Goal: Transaction & Acquisition: Purchase product/service

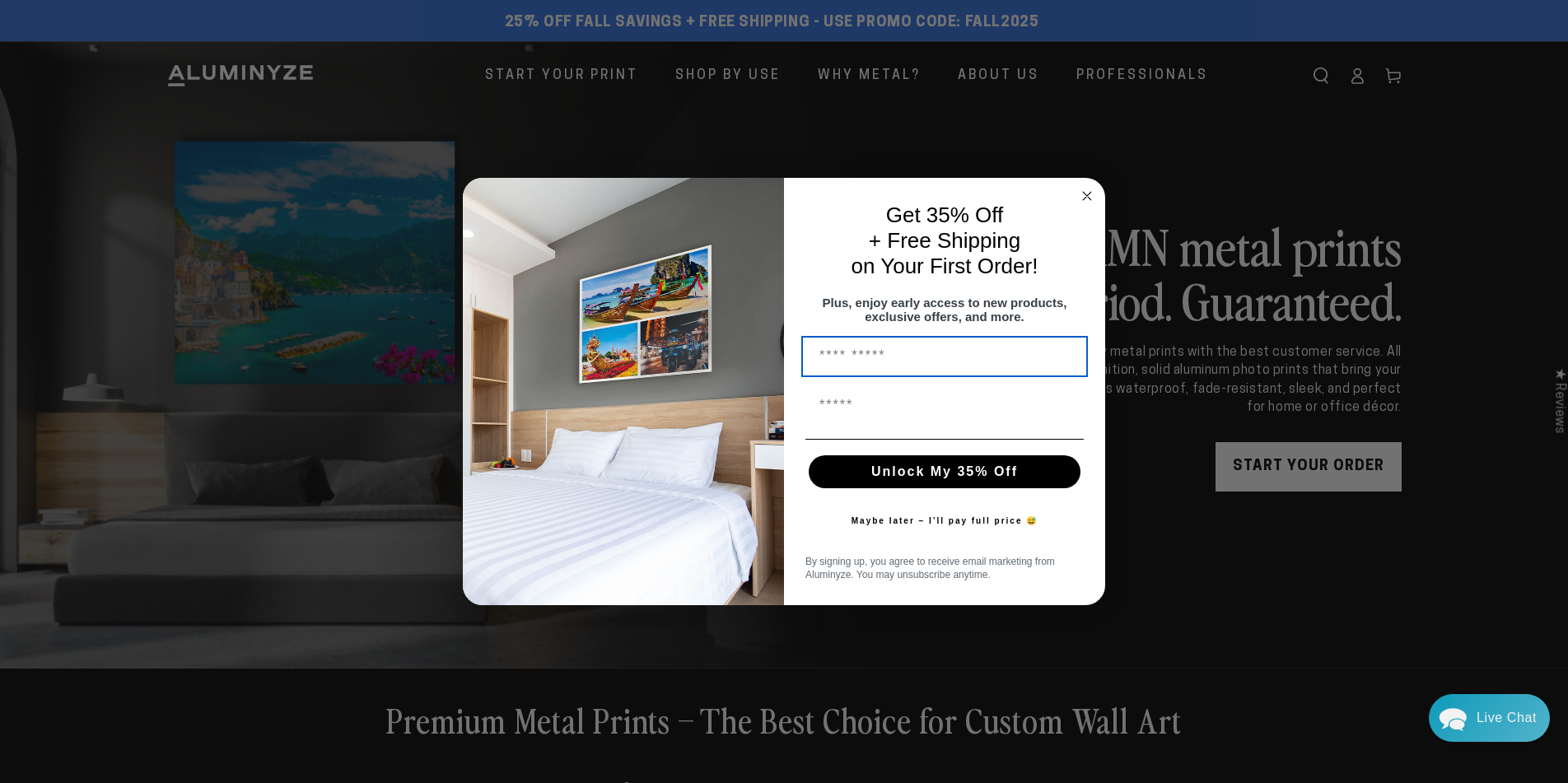
click at [543, 77] on div "Close dialog Get 35% Off + Free Shipping on Your First Order! Plus, enjoy early…" at bounding box center [784, 391] width 1568 height 783
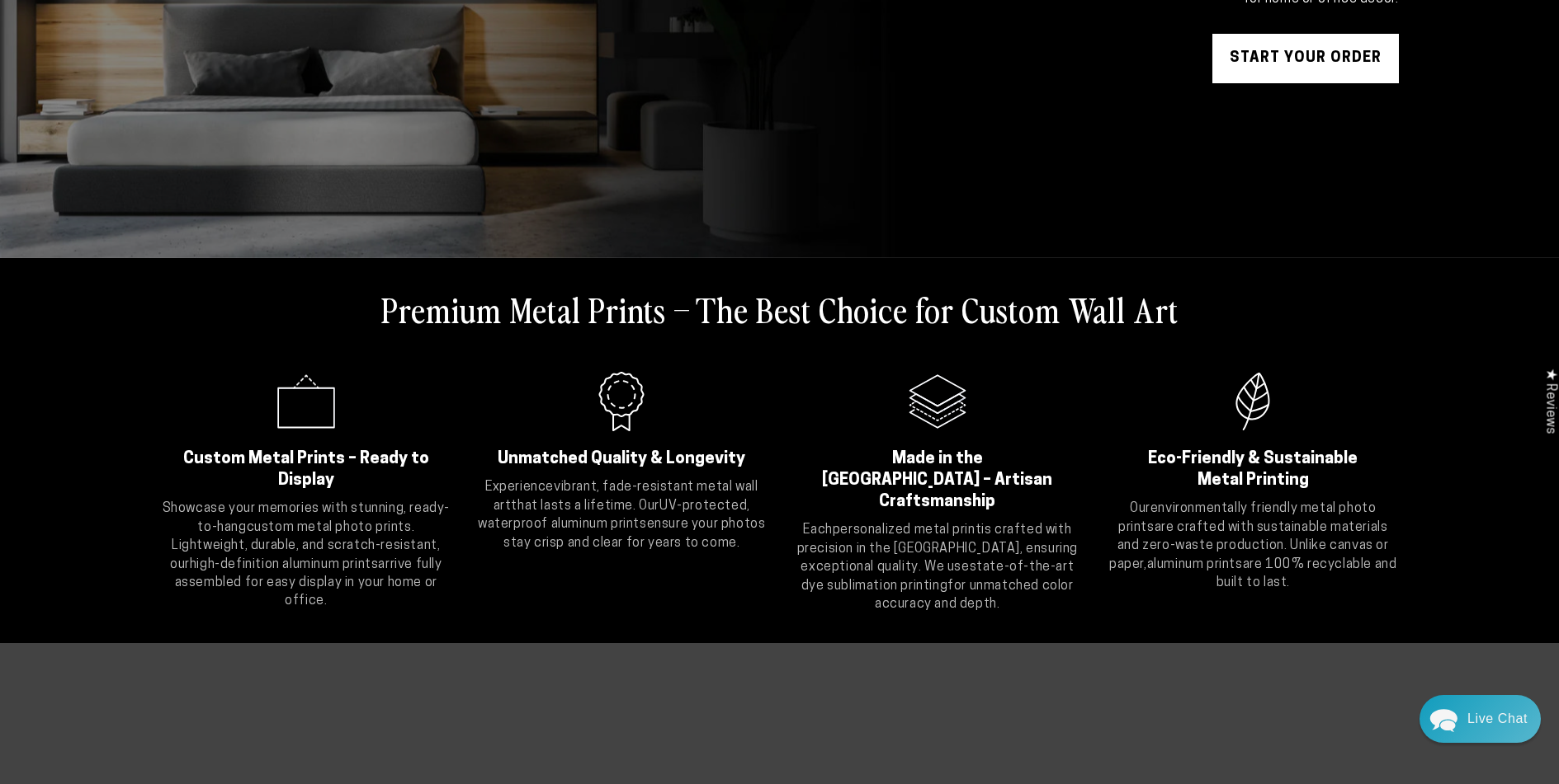
scroll to position [66, 0]
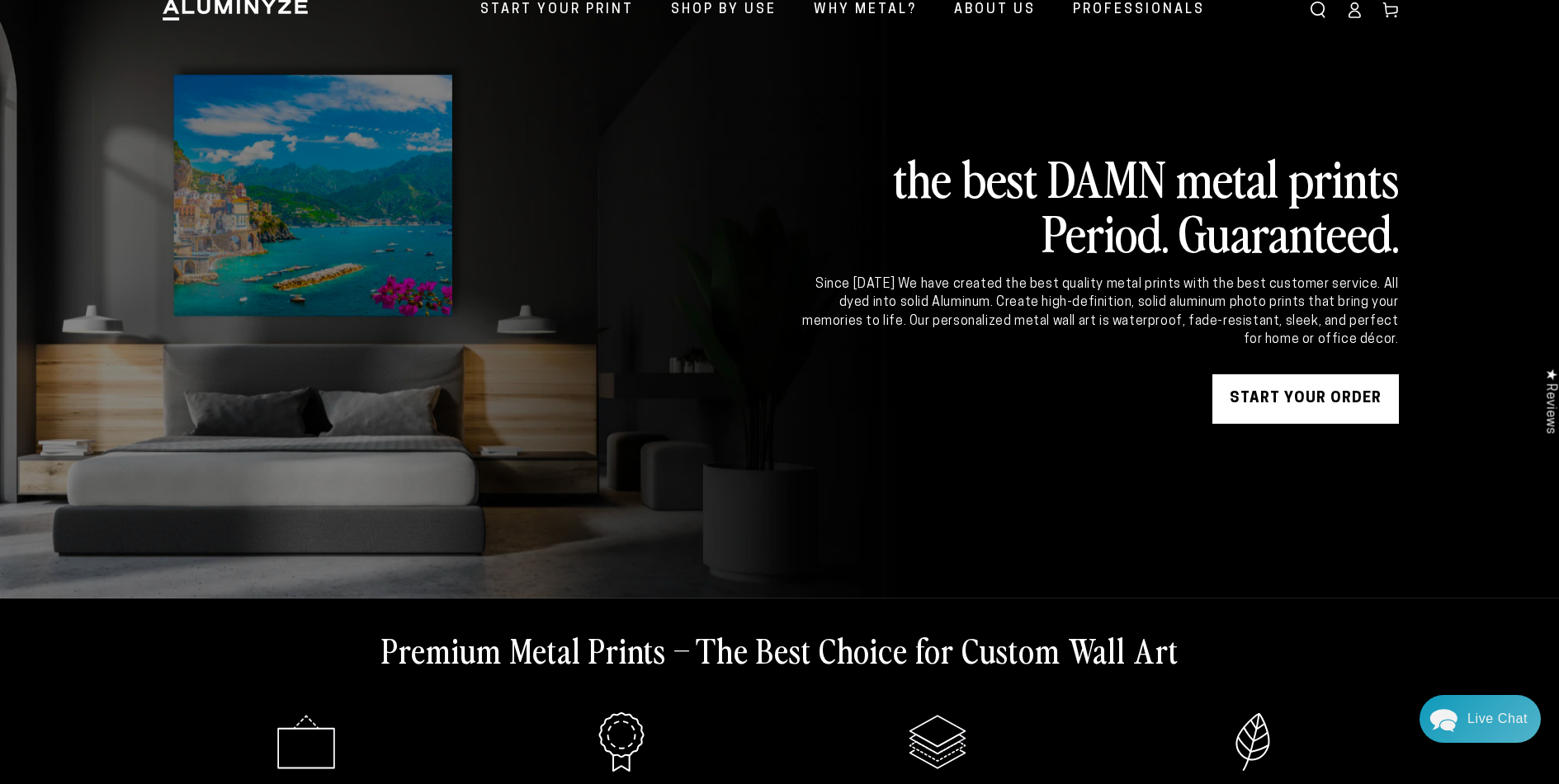
click at [1322, 397] on link "START YOUR Order" at bounding box center [1305, 399] width 186 height 50
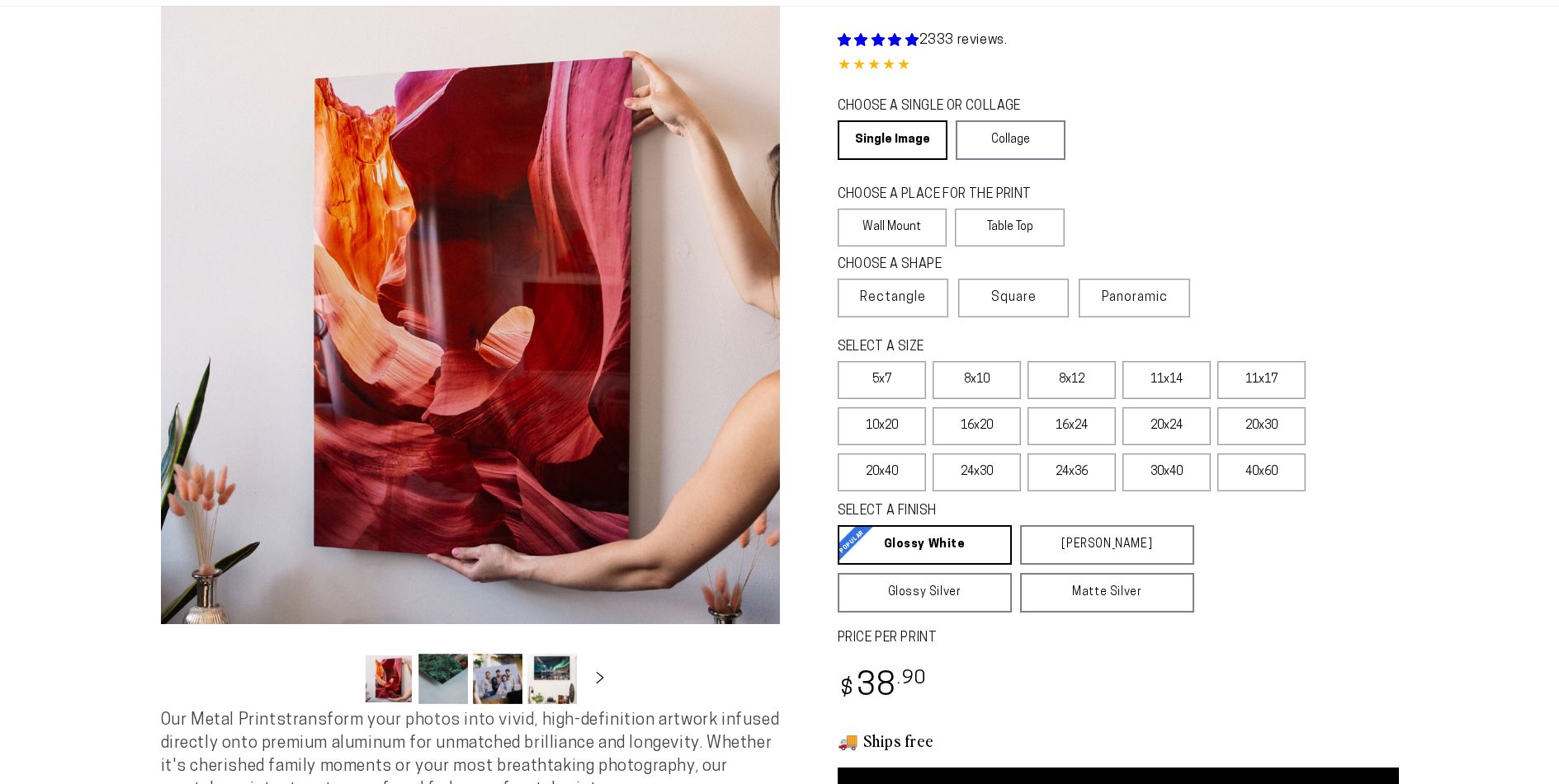
scroll to position [106, 0]
select select "**********"
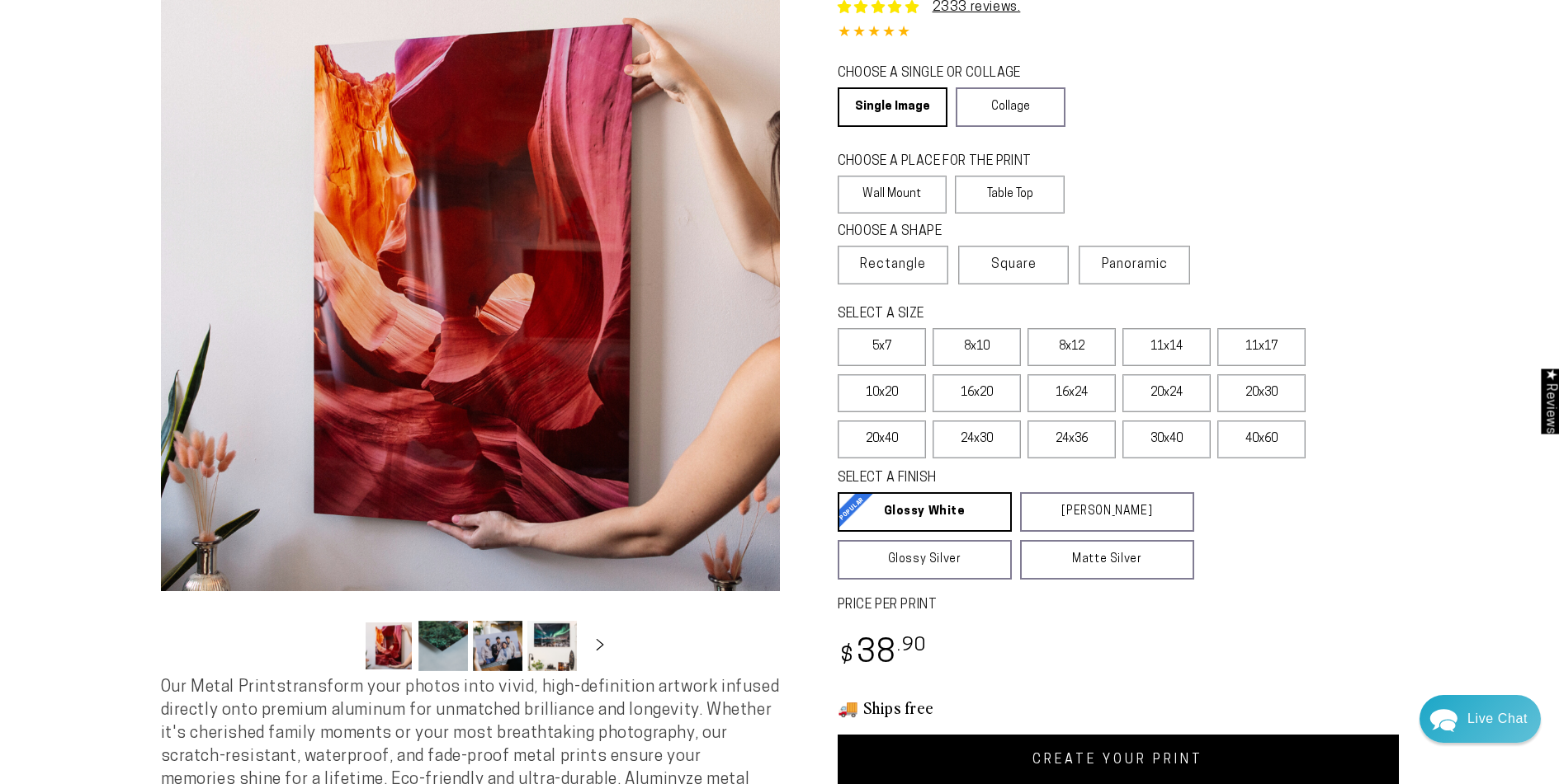
scroll to position [145, 0]
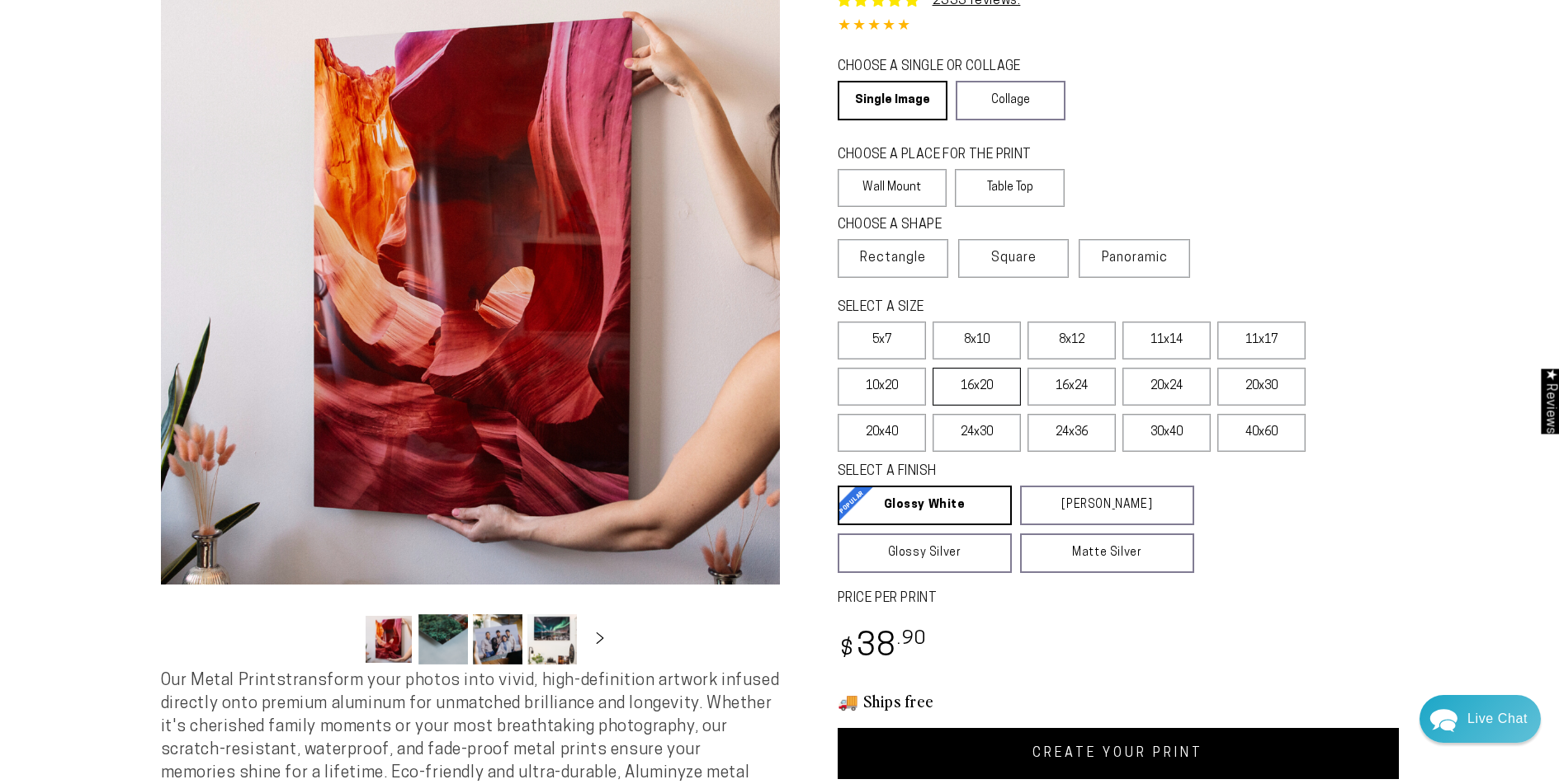
click at [983, 393] on label "16x20" at bounding box center [977, 387] width 88 height 38
click at [1097, 383] on label "16x24" at bounding box center [1072, 387] width 88 height 38
click at [1169, 385] on label "20x24" at bounding box center [1166, 387] width 88 height 38
click at [1284, 393] on label "20x30" at bounding box center [1261, 387] width 88 height 38
click at [897, 438] on label "20x40" at bounding box center [882, 433] width 88 height 38
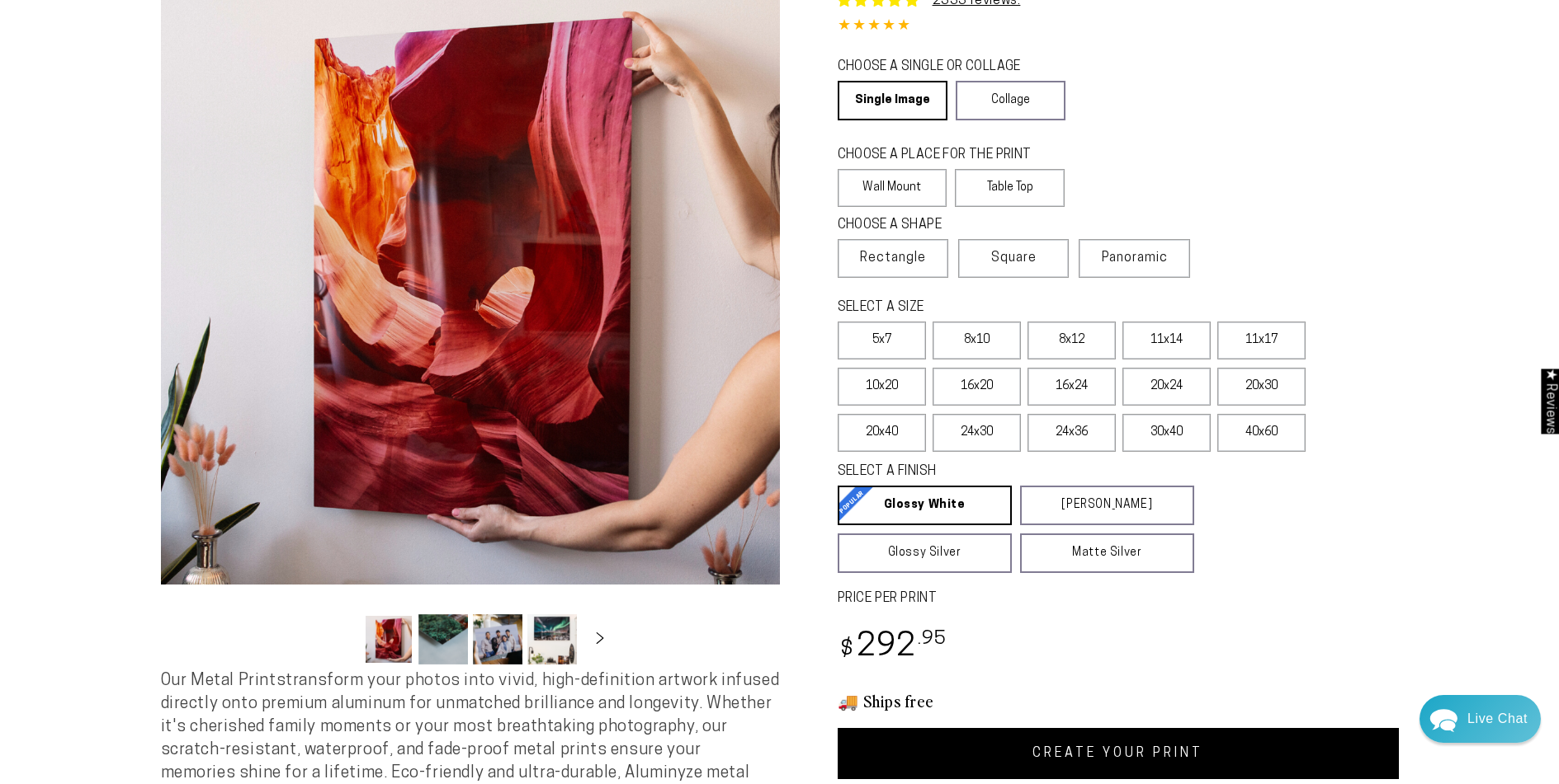
click at [984, 441] on label "24x30" at bounding box center [977, 433] width 88 height 38
click at [1075, 434] on label "24x36" at bounding box center [1072, 433] width 88 height 38
click at [1149, 430] on label "30x40" at bounding box center [1166, 433] width 88 height 38
click at [1271, 441] on label "40x60" at bounding box center [1261, 433] width 88 height 38
click at [1026, 268] on span "Square" at bounding box center [1014, 259] width 46 height 20
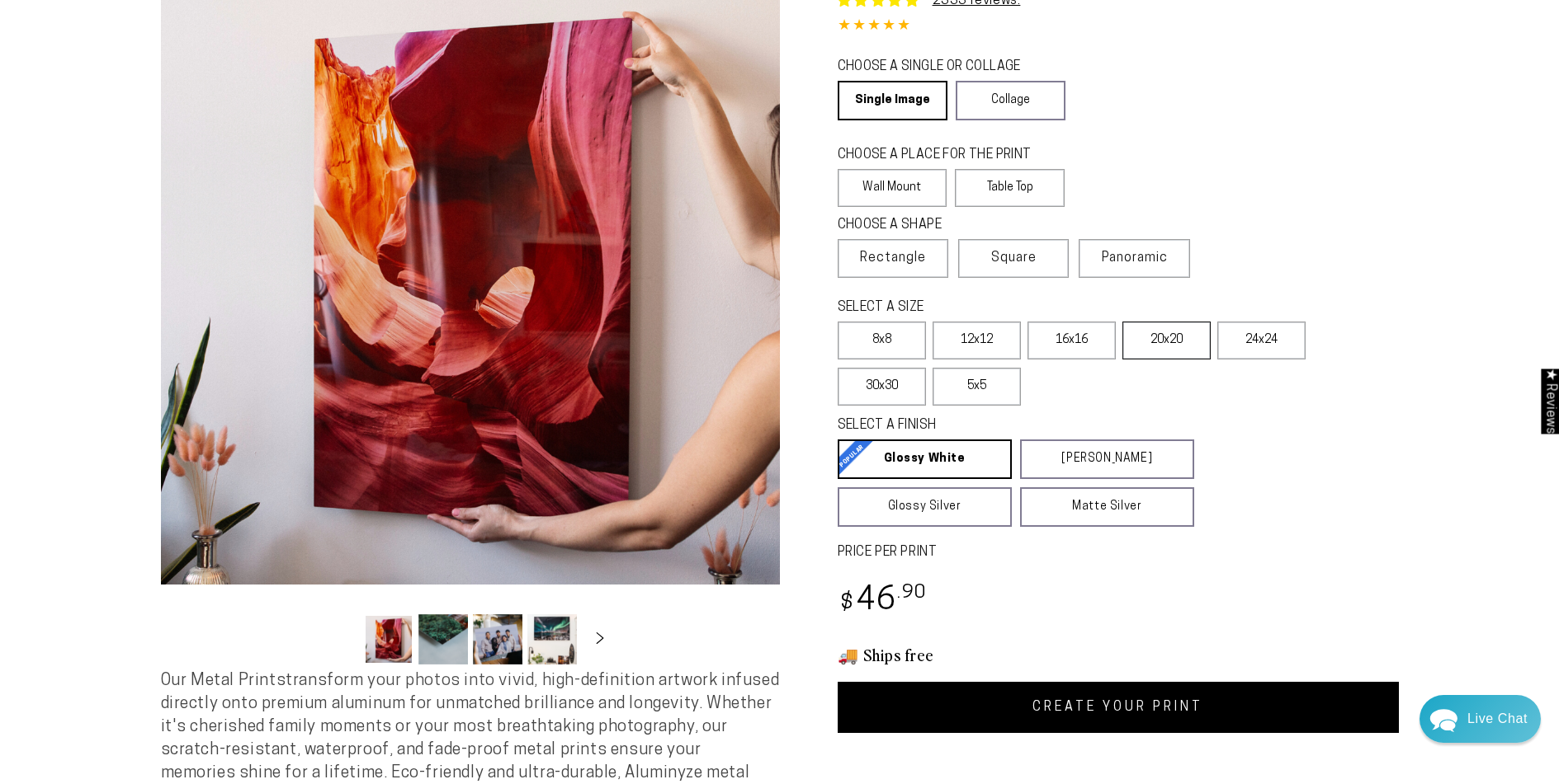
click at [1176, 339] on label "20x20" at bounding box center [1166, 341] width 88 height 38
click at [1287, 347] on label "24x24" at bounding box center [1261, 341] width 88 height 38
click at [895, 392] on label "30x30" at bounding box center [882, 387] width 88 height 38
click at [979, 396] on label "5x5" at bounding box center [977, 387] width 88 height 38
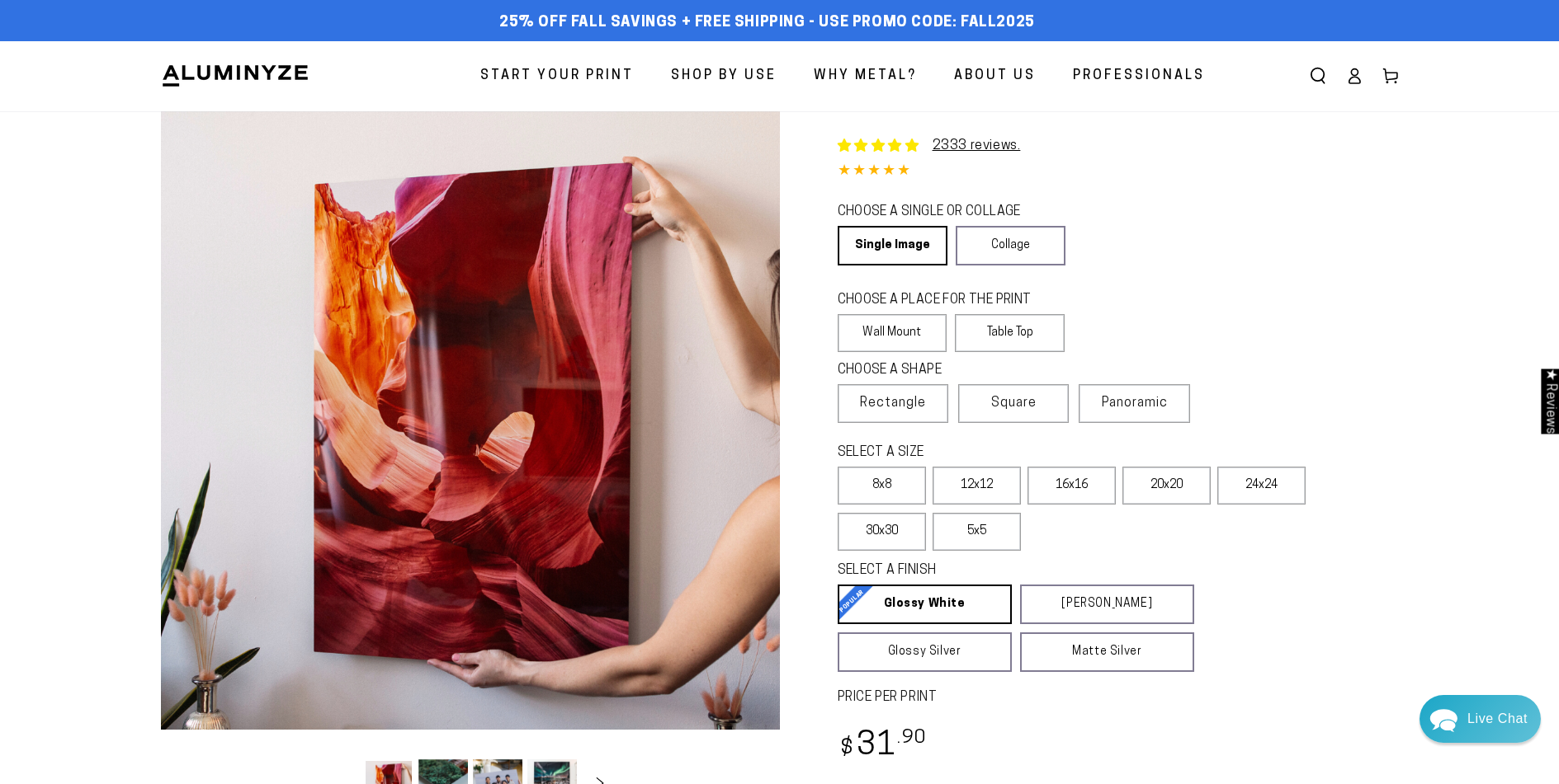
click at [1166, 405] on span "Panoramic" at bounding box center [1134, 403] width 66 height 13
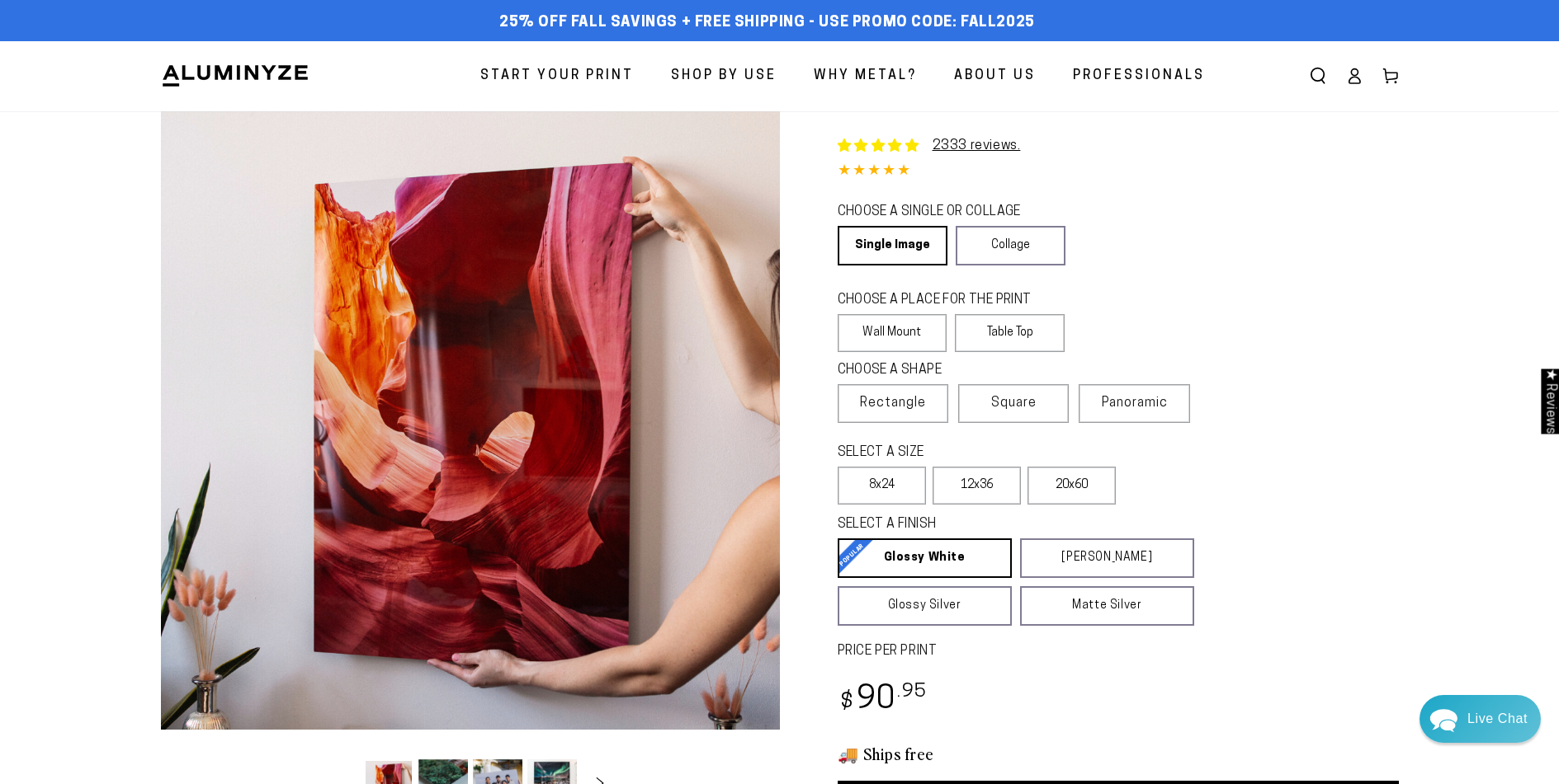
click at [1087, 486] on label "20x60" at bounding box center [1072, 486] width 88 height 38
click at [895, 482] on label "8x24" at bounding box center [882, 486] width 88 height 38
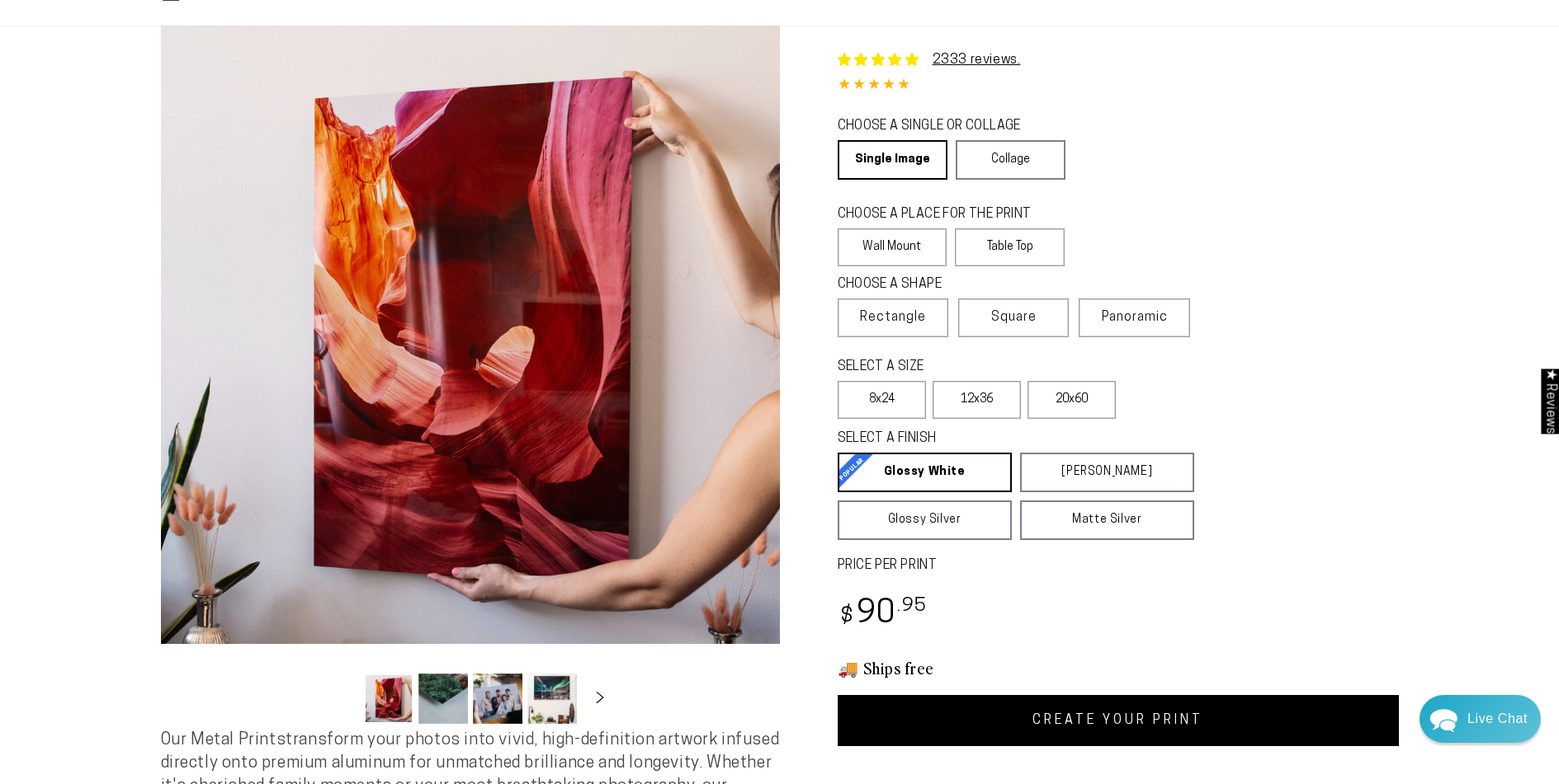
scroll to position [92, 0]
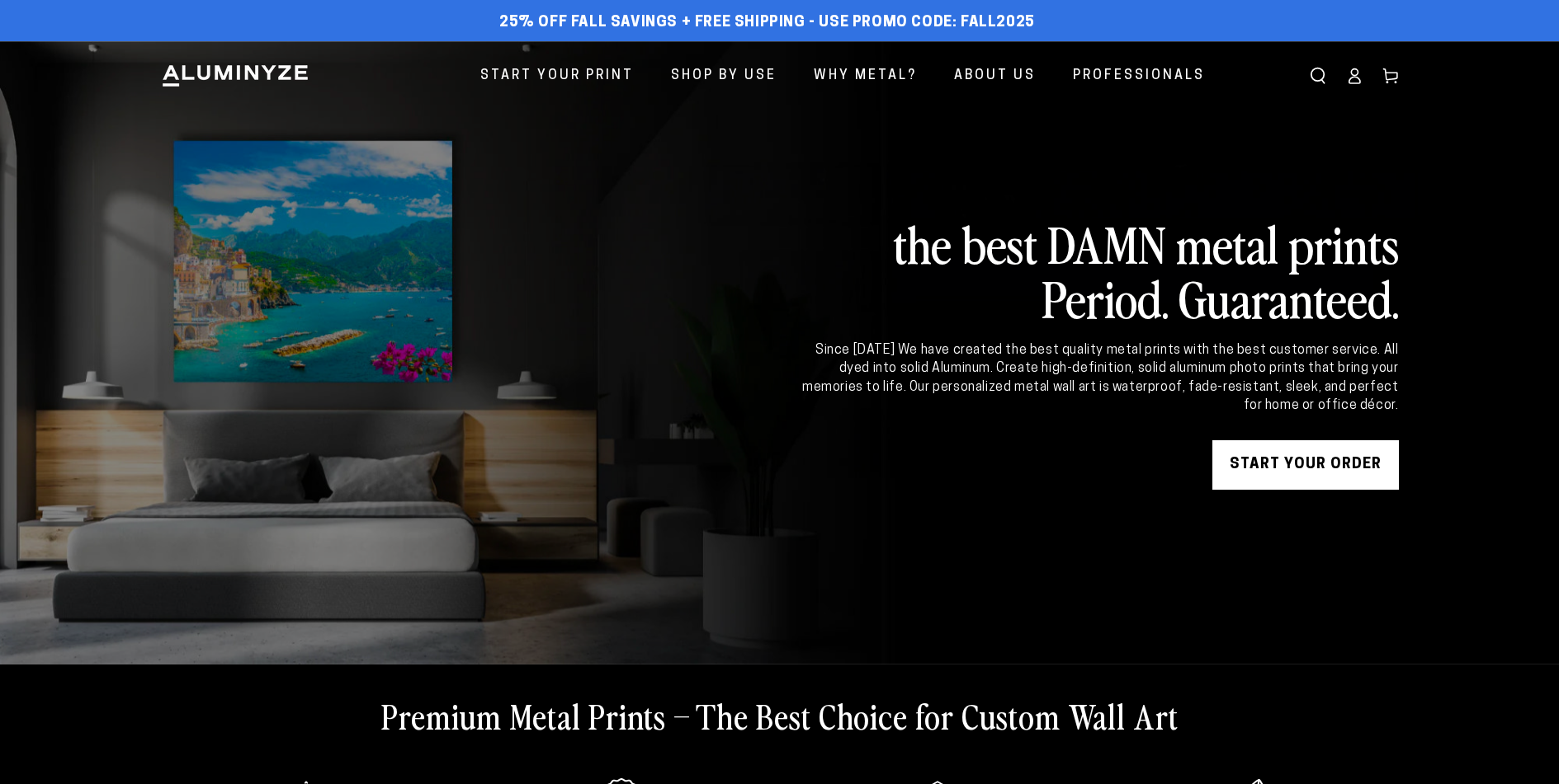
click at [1297, 466] on link "START YOUR Order" at bounding box center [1305, 466] width 186 height 50
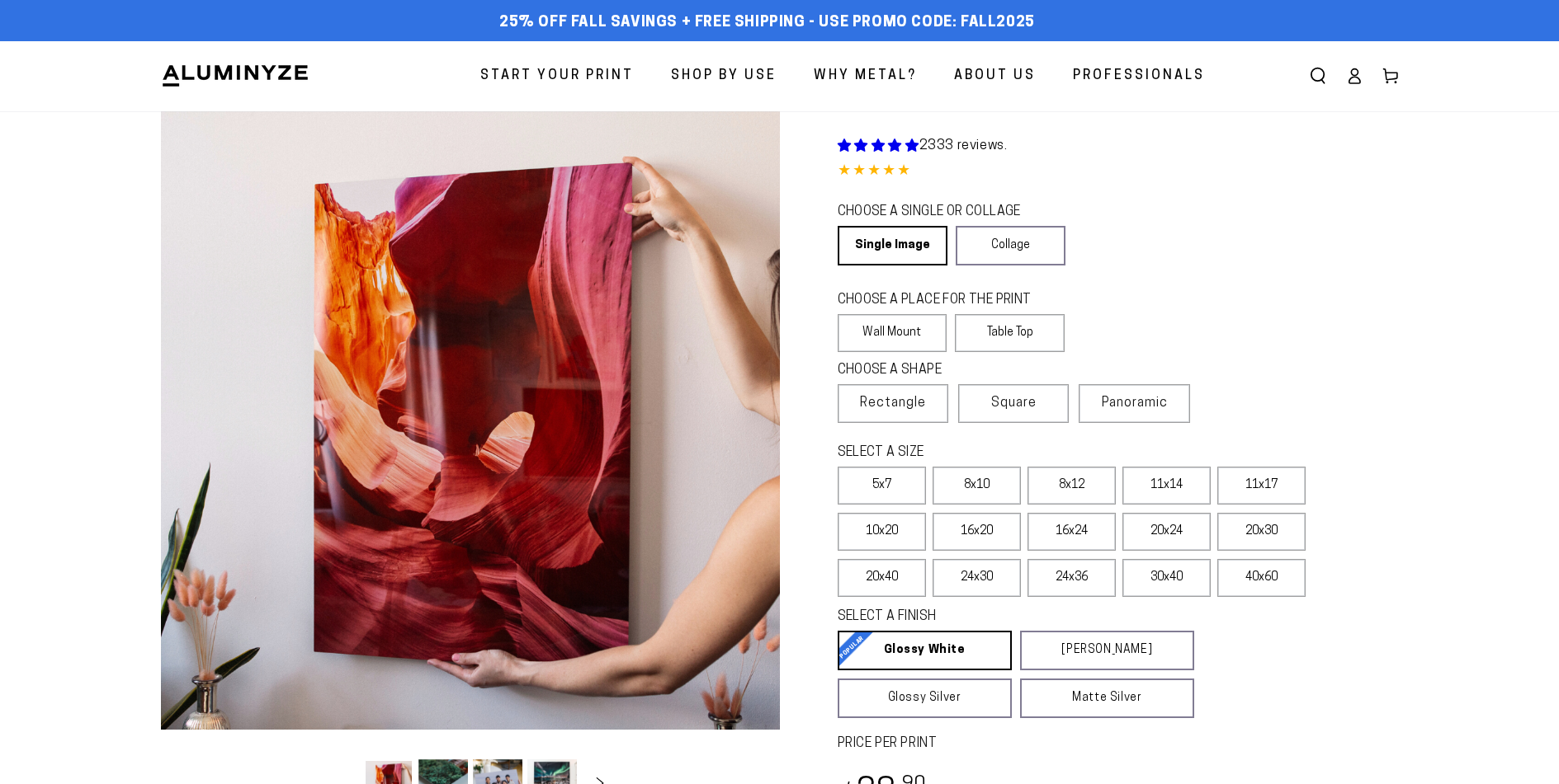
scroll to position [92, 0]
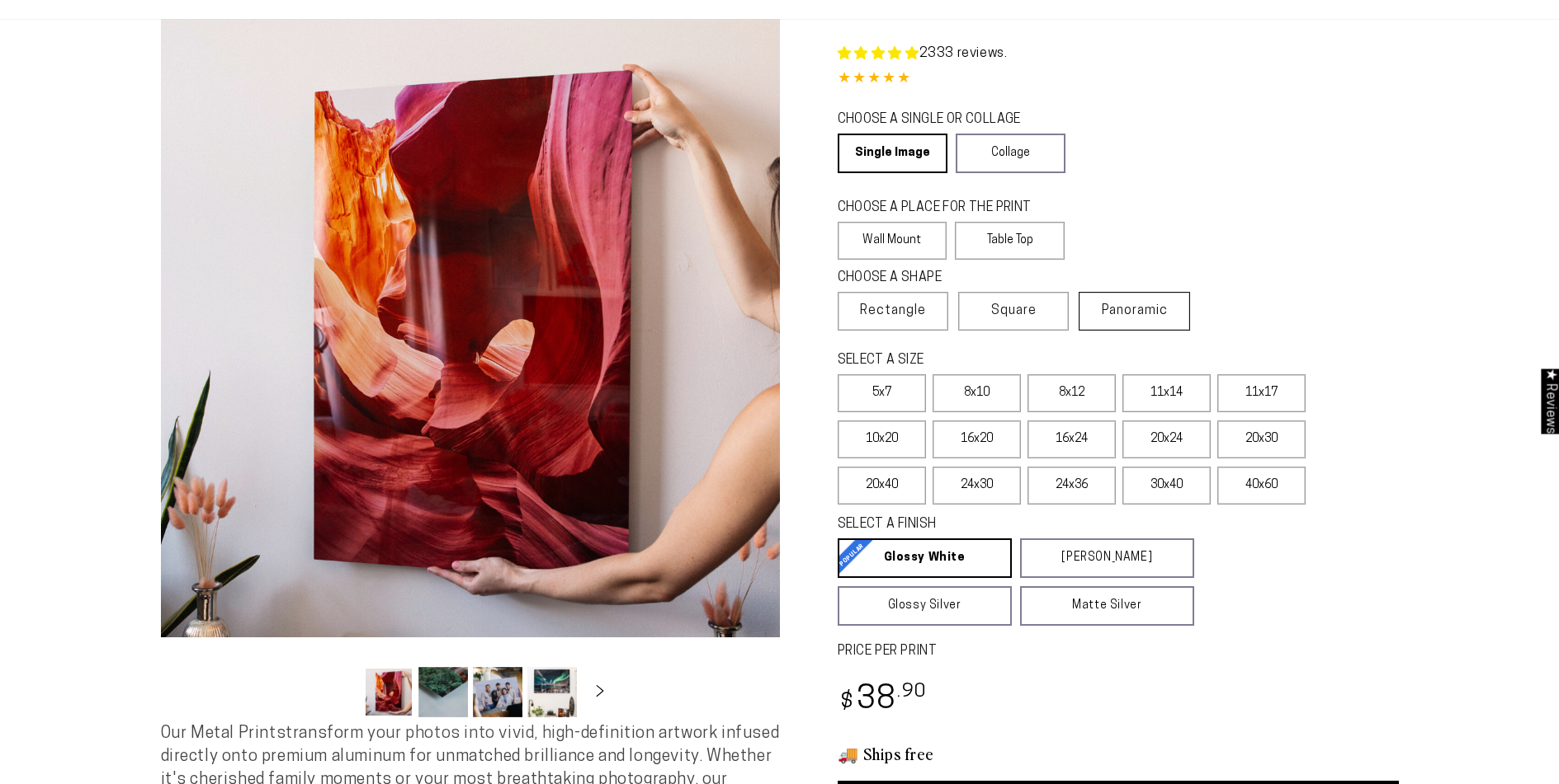
click at [1146, 318] on span "Panoramic" at bounding box center [1134, 311] width 66 height 13
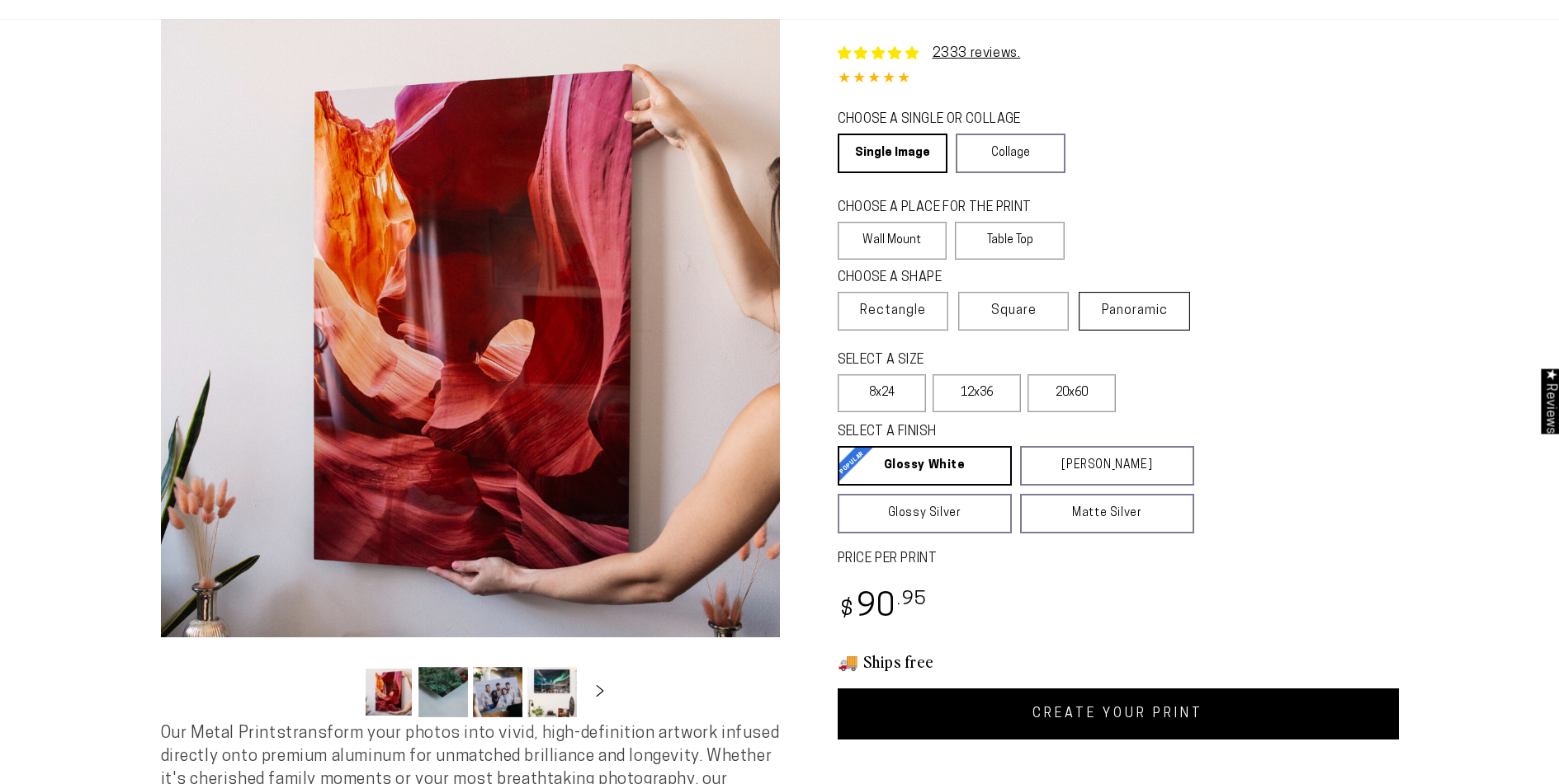
select select "**********"
click at [1146, 318] on span "Panoramic" at bounding box center [1134, 311] width 66 height 13
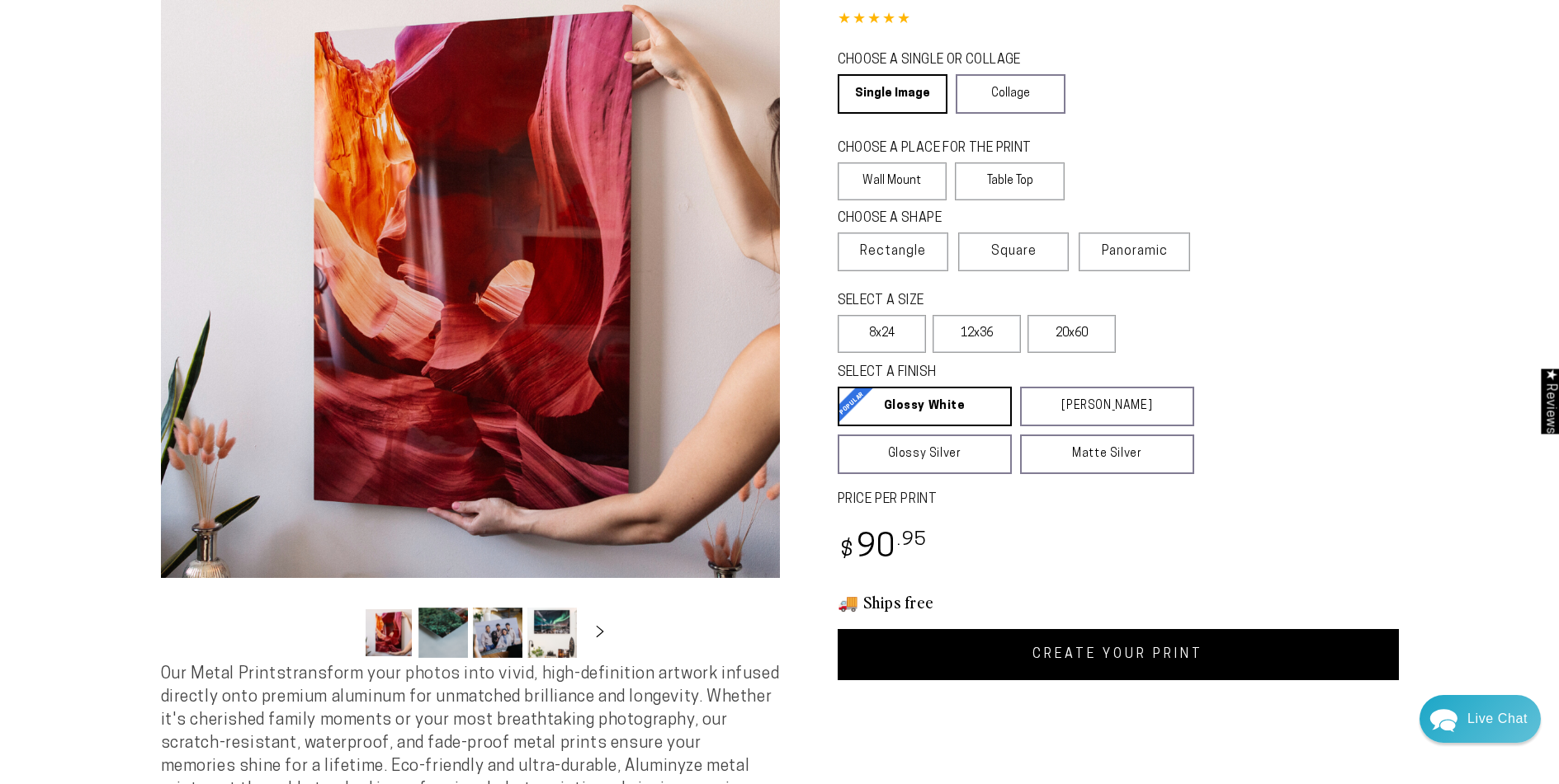
scroll to position [171, 0]
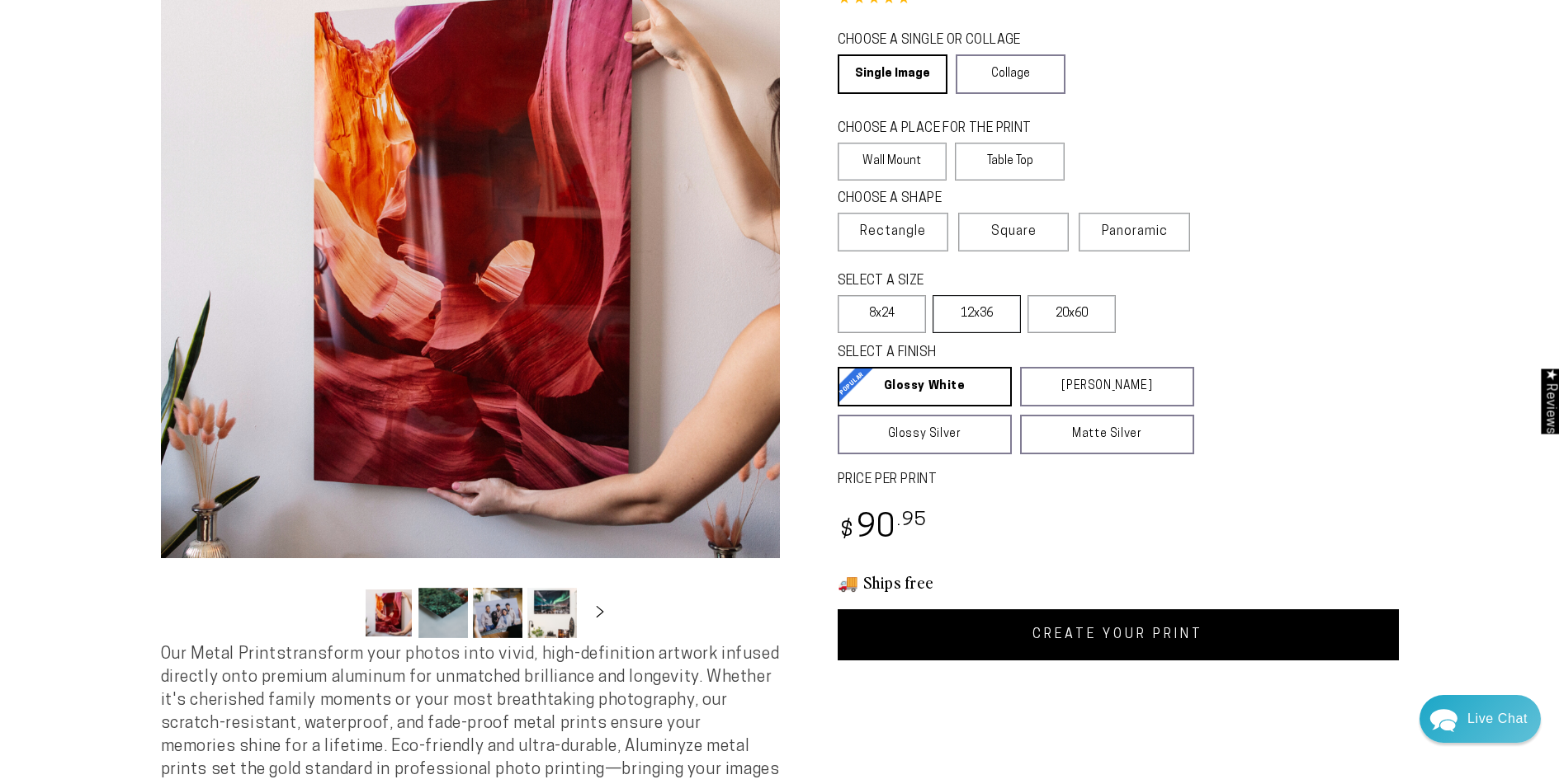
click at [971, 317] on label "12x36" at bounding box center [977, 314] width 88 height 38
click at [1067, 318] on label "20x60" at bounding box center [1072, 314] width 88 height 38
